Goal: Task Accomplishment & Management: Use online tool/utility

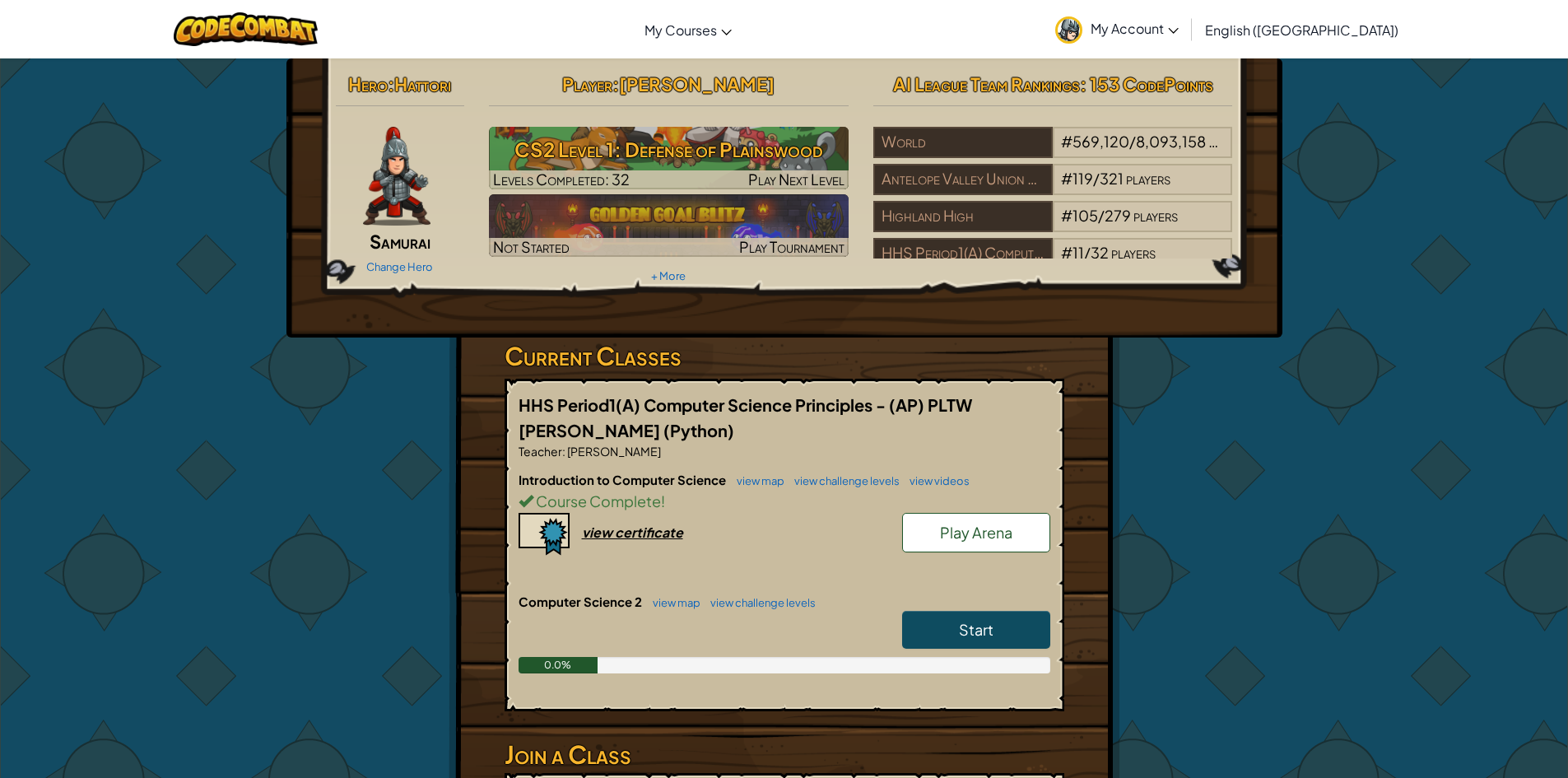
click at [981, 614] on link "Start" at bounding box center [977, 630] width 148 height 38
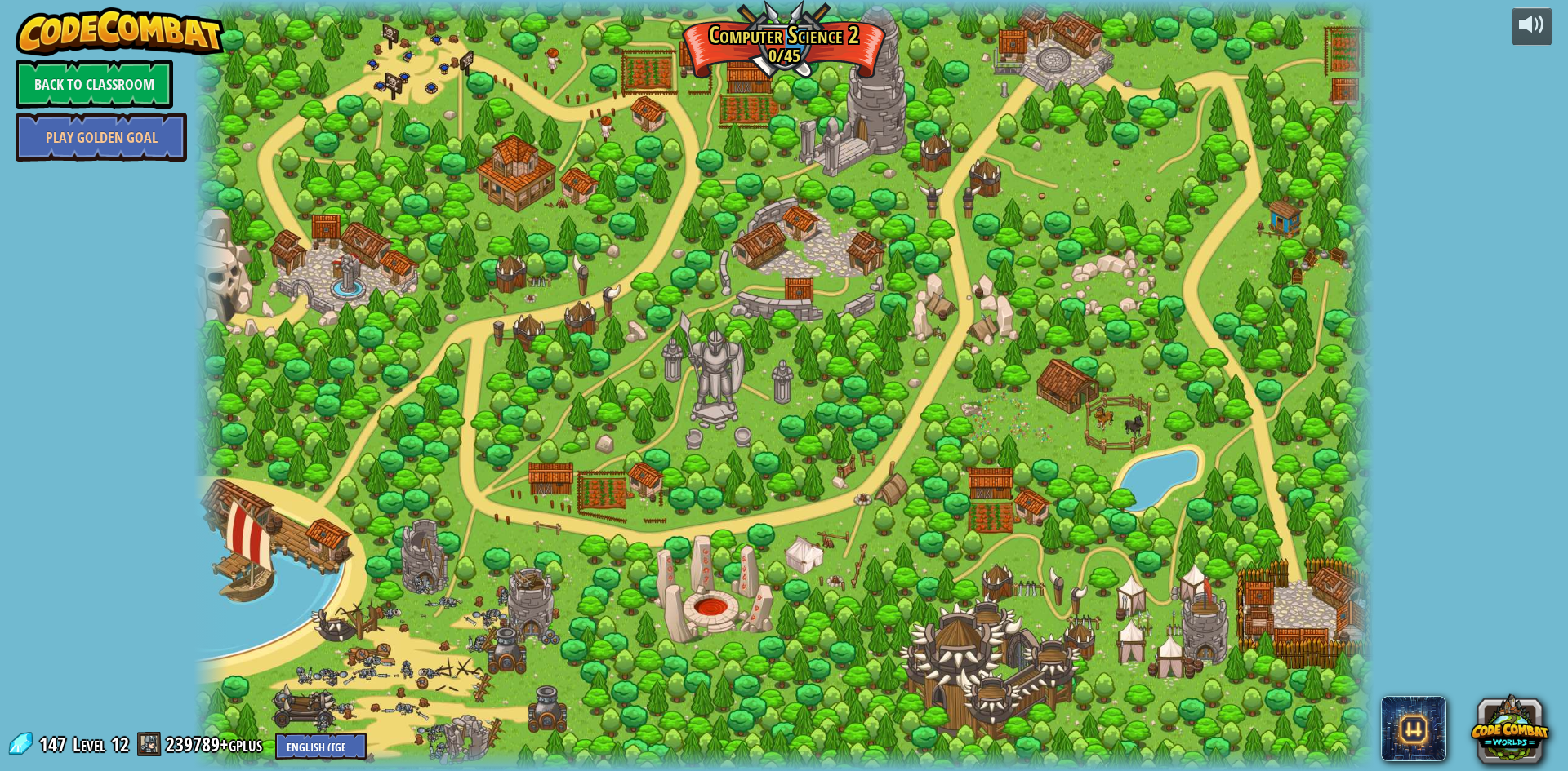
click at [658, 116] on div at bounding box center [784, 386] width 1180 height 771
drag, startPoint x: 661, startPoint y: 74, endPoint x: 703, endPoint y: 99, distance: 48.9
click at [663, 78] on div at bounding box center [784, 386] width 1180 height 771
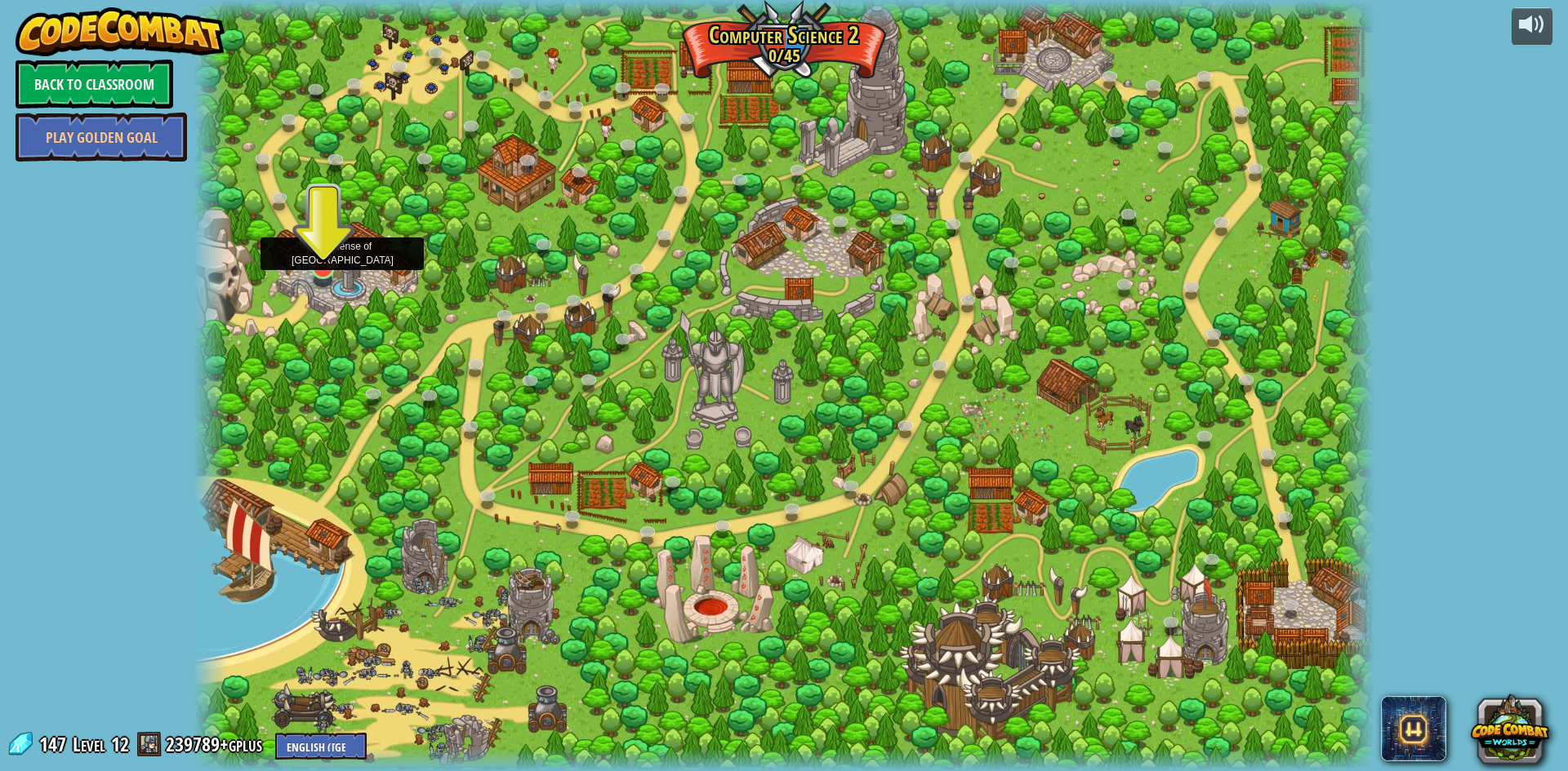
click at [313, 253] on img at bounding box center [322, 232] width 31 height 73
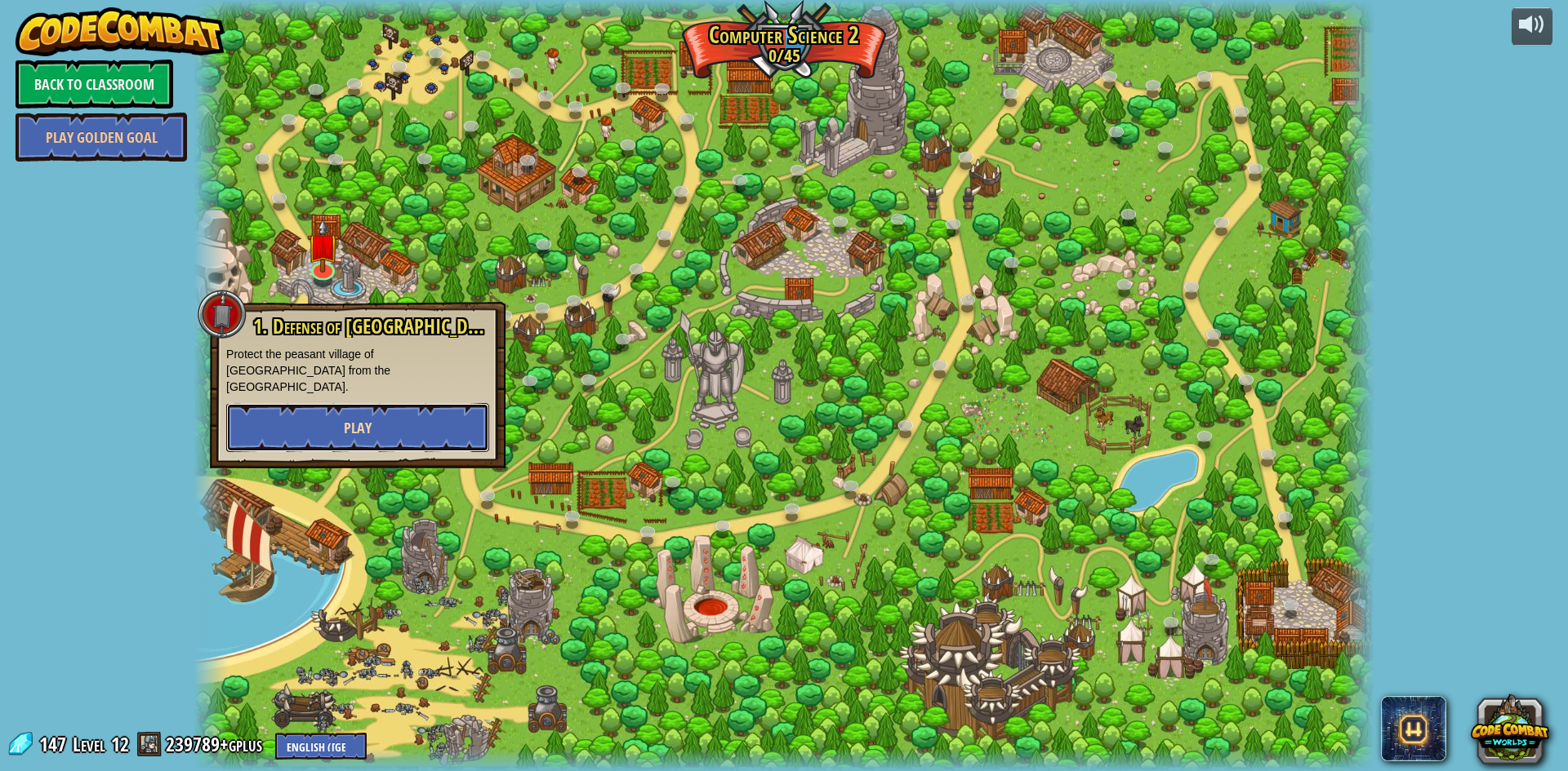
click at [389, 417] on button "Play" at bounding box center [357, 428] width 263 height 49
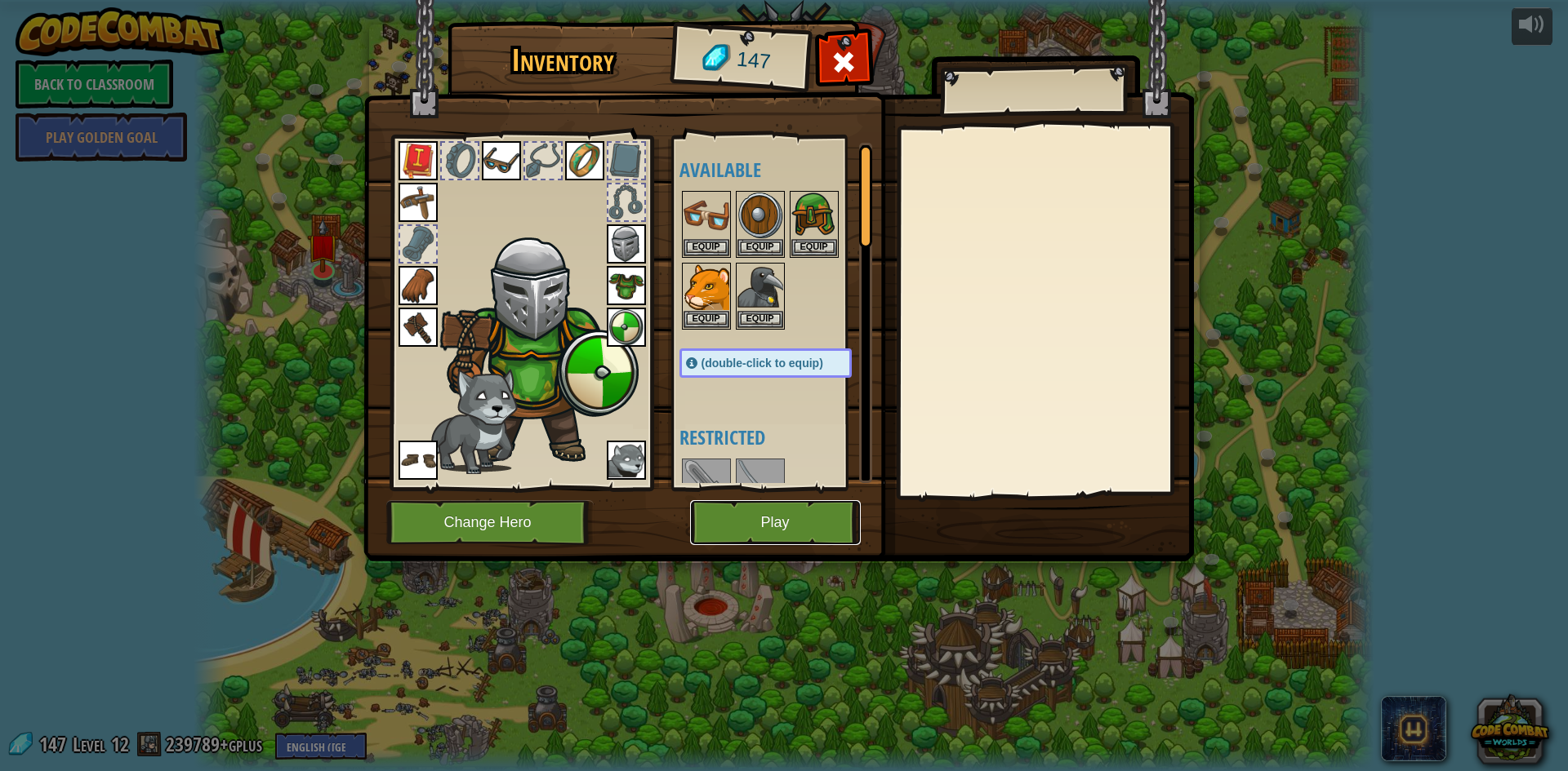
click at [751, 532] on button "Play" at bounding box center [775, 523] width 170 height 45
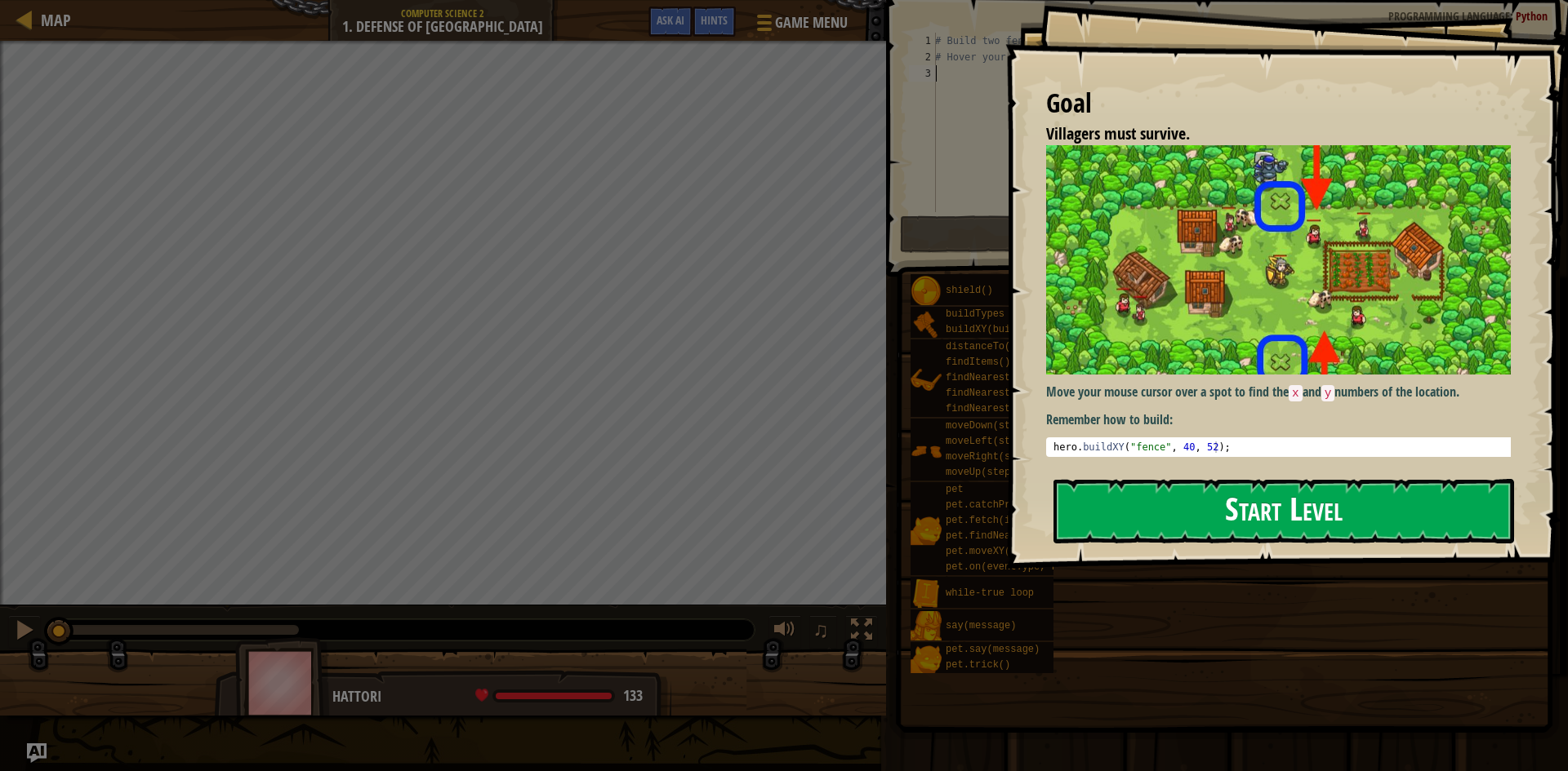
click at [1093, 507] on button "Start Level" at bounding box center [1283, 511] width 460 height 65
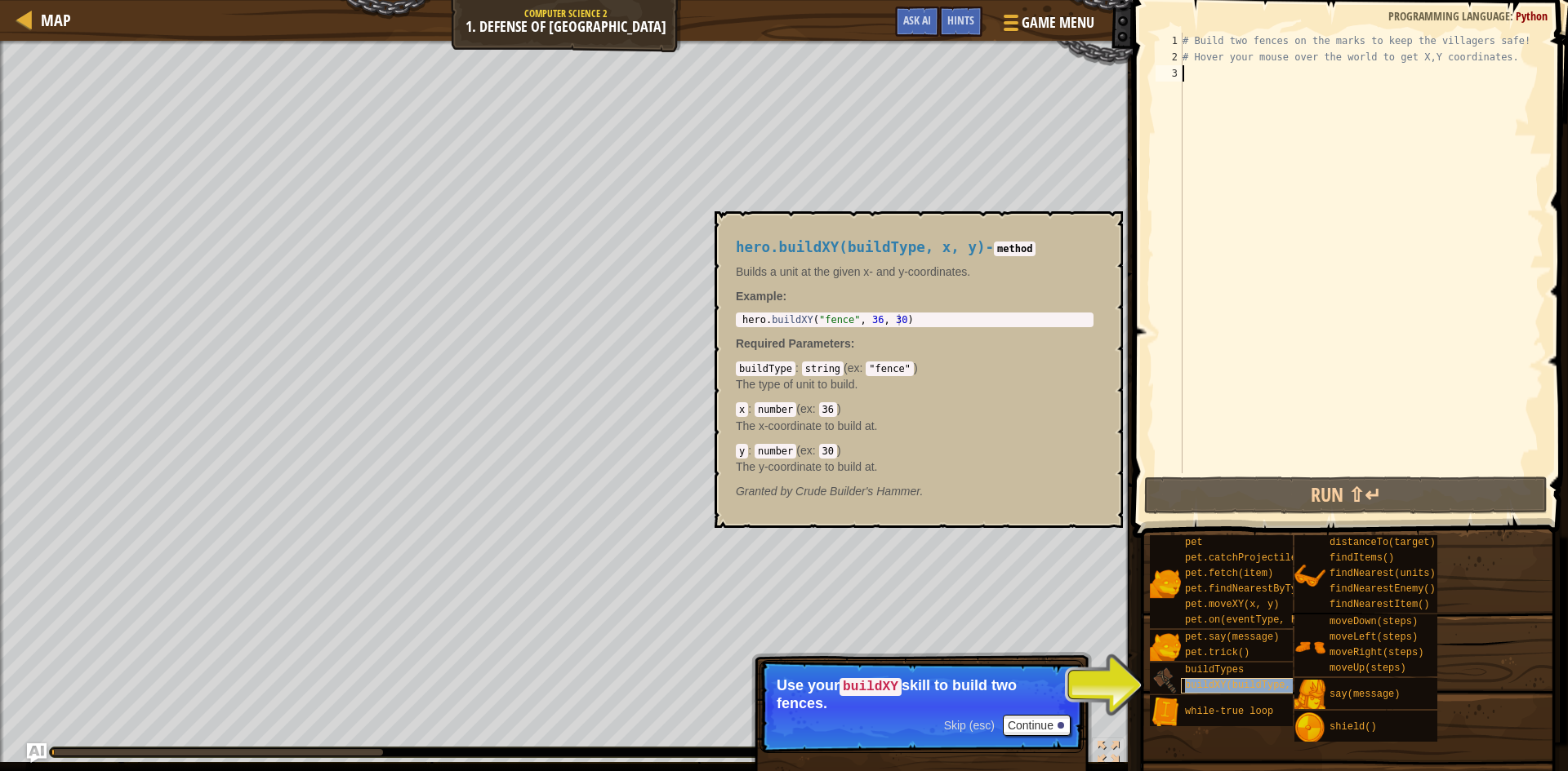
click at [1213, 687] on span "buildXY(buildType, x, y)" at bounding box center [1255, 685] width 141 height 12
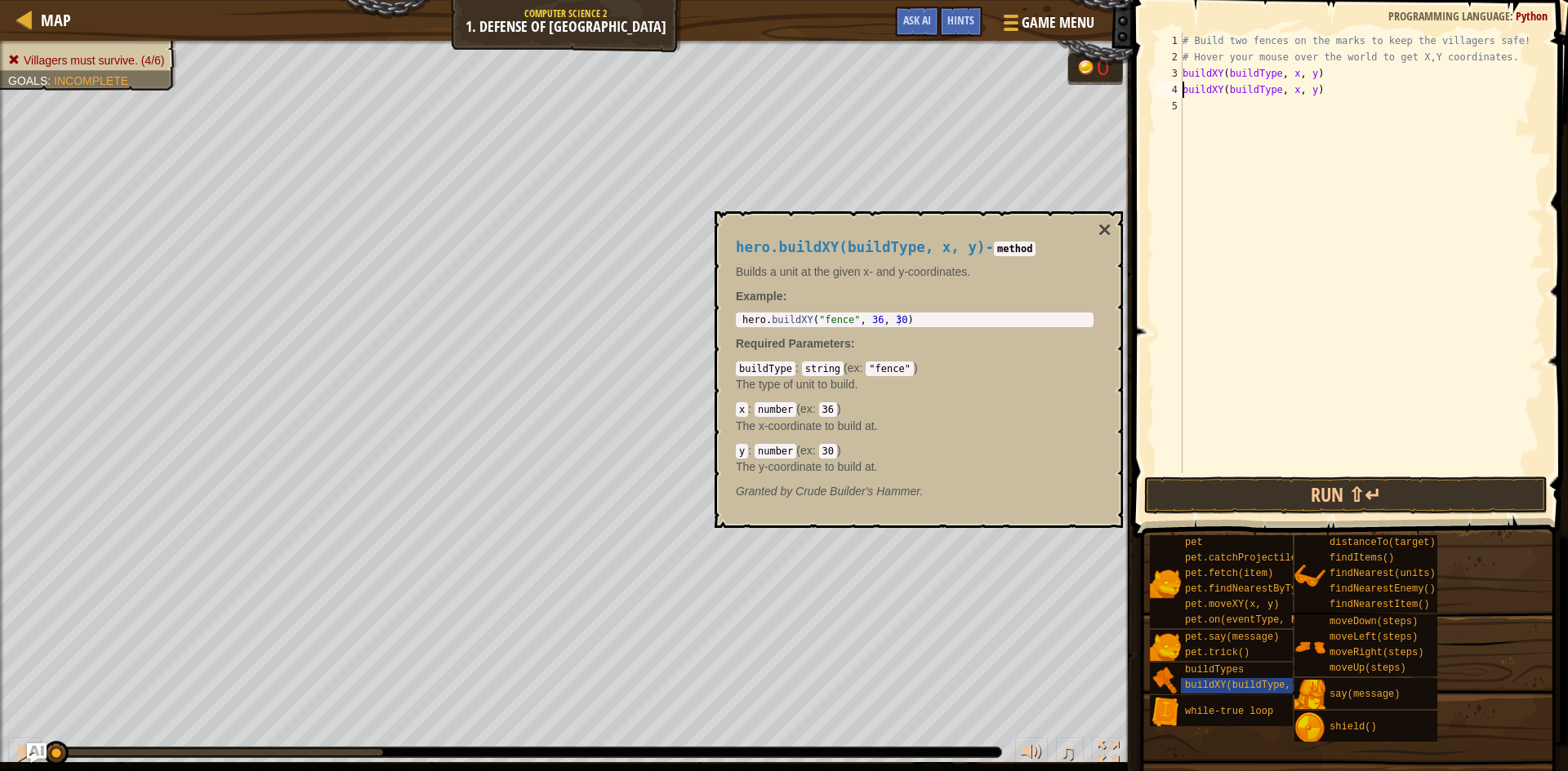
click at [1289, 78] on div "# Build two fences on the marks to keep the villagers safe! # Hover your mouse …" at bounding box center [1361, 269] width 364 height 473
click at [1309, 75] on div "# Build two fences on the marks to keep the villagers safe! # Hover your mouse …" at bounding box center [1361, 269] width 364 height 473
click at [1288, 86] on div "# Build two fences on the marks to keep the villagers safe! # Hover your mouse …" at bounding box center [1361, 269] width 364 height 473
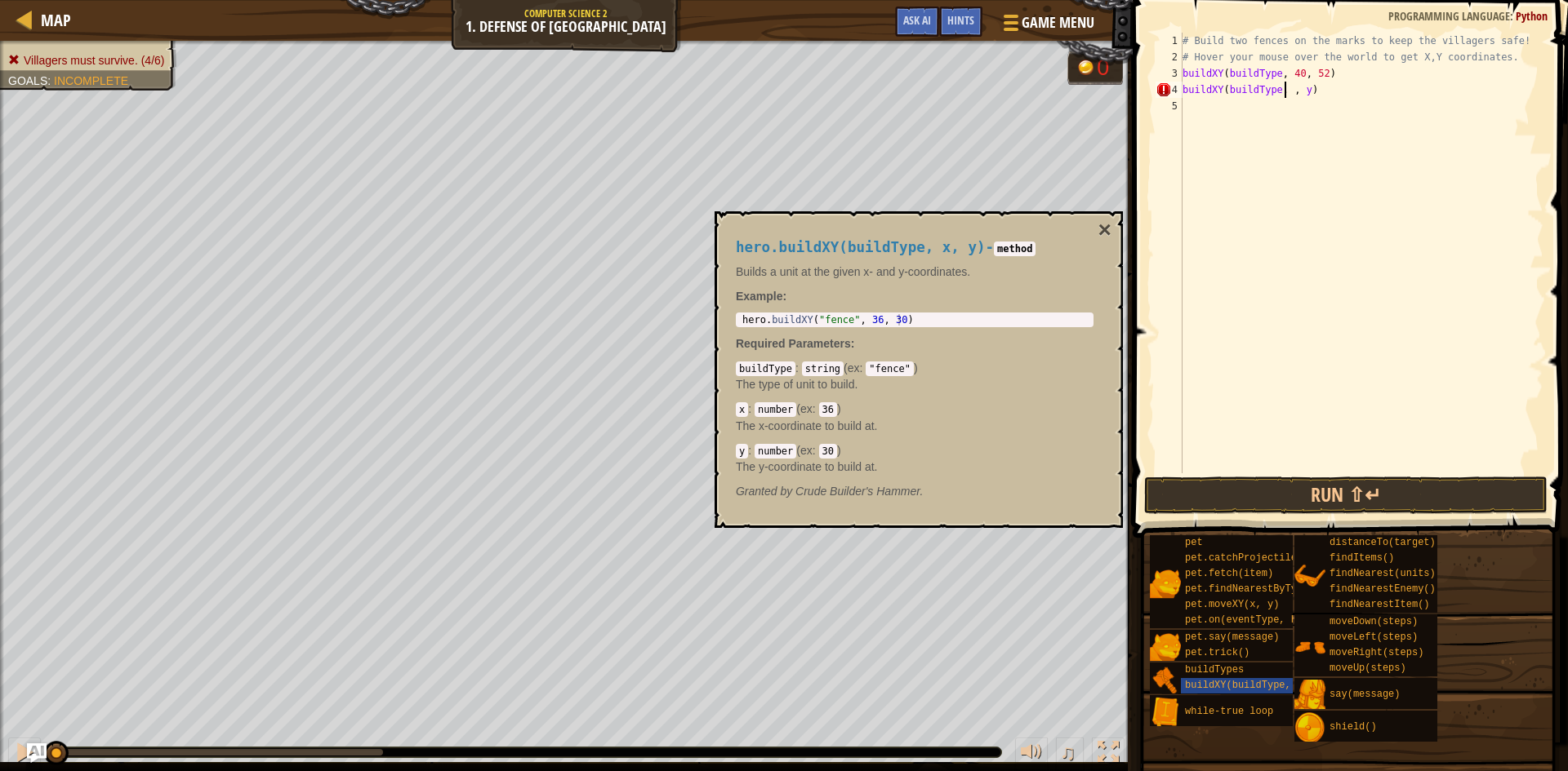
scroll to position [7, 9]
click at [1309, 92] on div "# Build two fences on the marks to keep the villagers safe! # Hover your mouse …" at bounding box center [1361, 269] width 364 height 473
type textarea "buildXY(buildType, 40, 20)"
click at [1322, 497] on button "Run ⇧↵" at bounding box center [1346, 496] width 404 height 38
